Goal: Check status: Check status

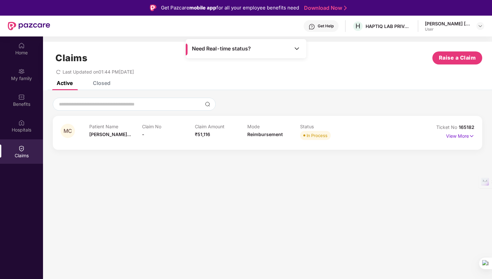
scroll to position [36, 0]
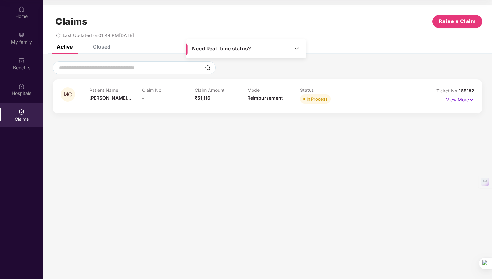
click at [60, 35] on icon "redo" at bounding box center [58, 35] width 5 height 5
click at [59, 35] on icon "redo" at bounding box center [58, 35] width 5 height 5
click at [298, 51] on img at bounding box center [296, 48] width 7 height 7
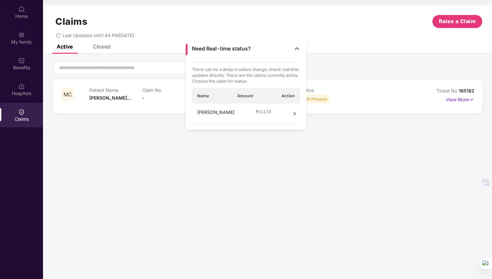
click at [298, 51] on img at bounding box center [296, 48] width 7 height 7
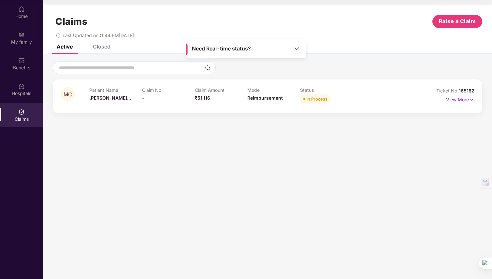
click at [298, 51] on img at bounding box center [296, 48] width 7 height 7
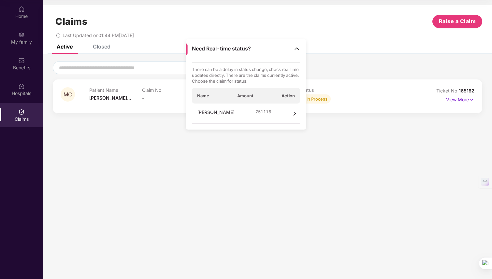
click at [296, 99] on div "Name Amount Action" at bounding box center [246, 96] width 108 height 16
click at [396, 101] on div "Patient Name [PERSON_NAME]... Claim No - Claim Amount ₹51,116 Mode Reimbursemen…" at bounding box center [247, 96] width 316 height 18
